Goal: Information Seeking & Learning: Learn about a topic

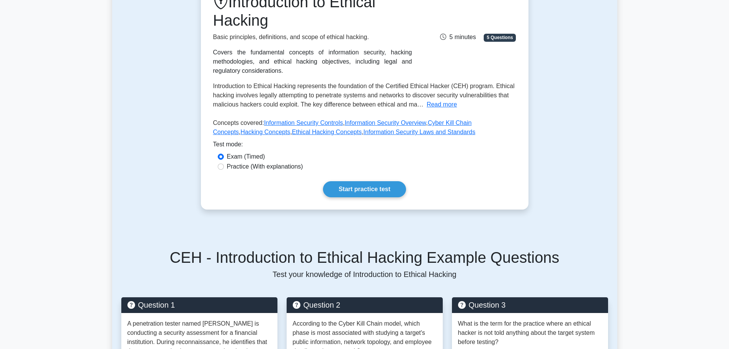
scroll to position [115, 0]
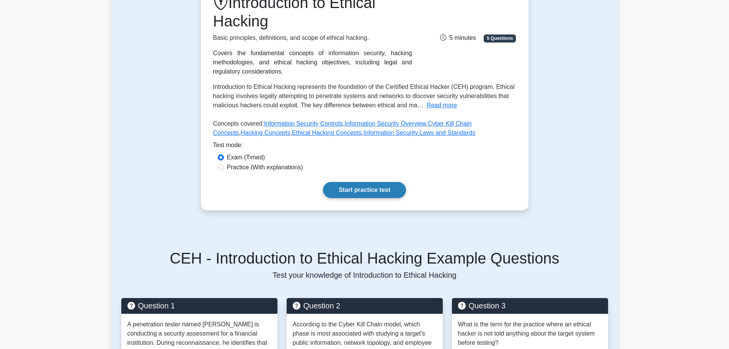
click at [341, 188] on link "Start practice test" at bounding box center [364, 190] width 83 height 16
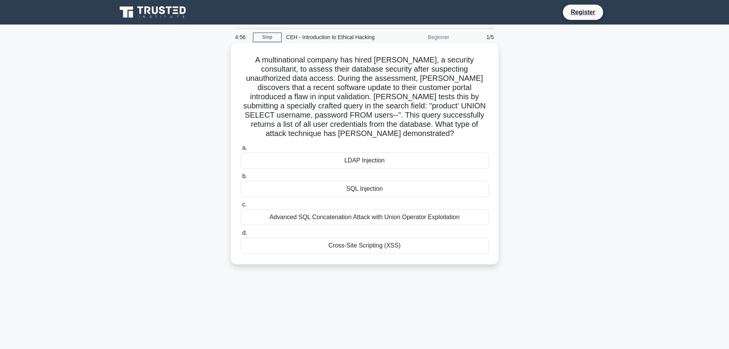
click at [310, 184] on div "SQL Injection" at bounding box center [365, 189] width 248 height 16
click at [241, 179] on input "b. SQL Injection" at bounding box center [241, 176] width 0 height 5
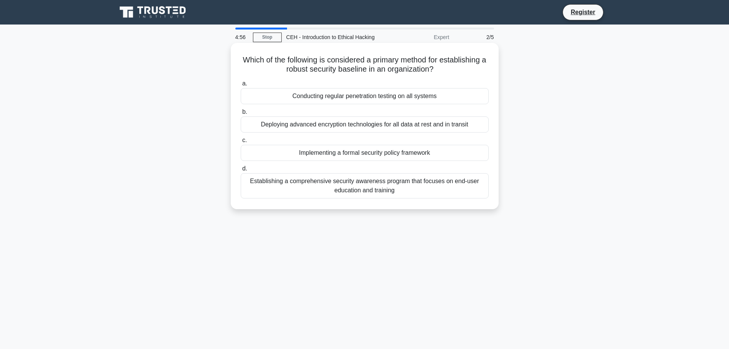
click at [330, 185] on div "Establishing a comprehensive security awareness program that focuses on end-use…" at bounding box center [365, 185] width 248 height 25
click at [241, 171] on input "d. Establishing a comprehensive security awareness program that focuses on end-…" at bounding box center [241, 168] width 0 height 5
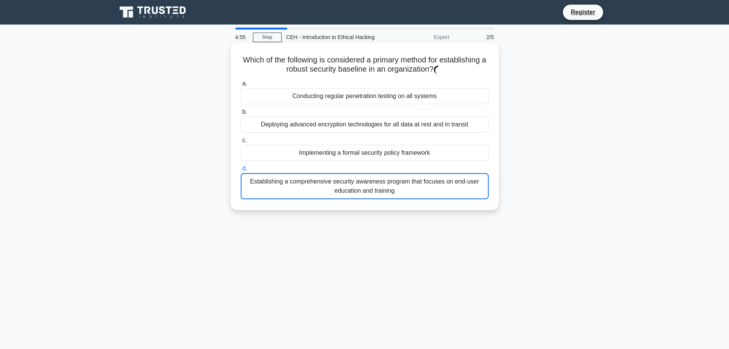
click at [335, 147] on div "Implementing a formal security policy framework" at bounding box center [365, 153] width 248 height 16
click at [241, 143] on input "c. Implementing a formal security policy framework" at bounding box center [241, 140] width 0 height 5
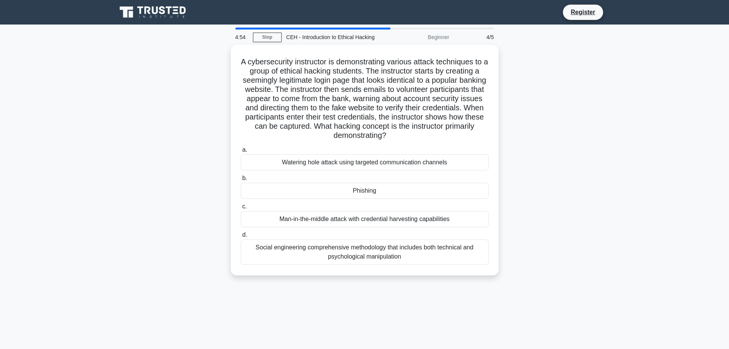
click at [335, 147] on label "a. Watering hole attack using targeted communication channels" at bounding box center [365, 157] width 248 height 25
click at [241, 147] on input "a. Watering hole attack using targeted communication channels" at bounding box center [241, 149] width 0 height 5
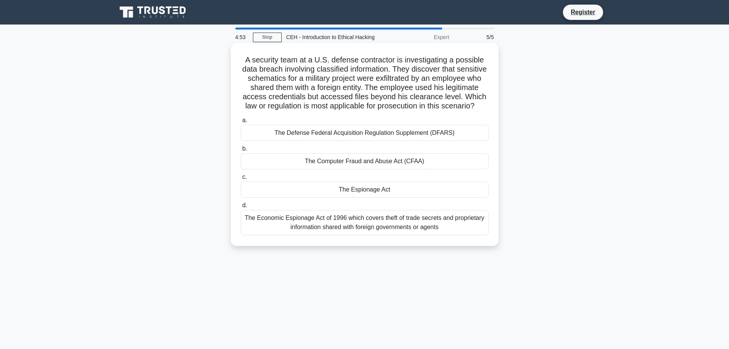
click at [350, 198] on div "The Espionage Act" at bounding box center [365, 189] width 248 height 16
click at [241, 180] on input "c. The Espionage Act" at bounding box center [241, 177] width 0 height 5
